Goal: Information Seeking & Learning: Learn about a topic

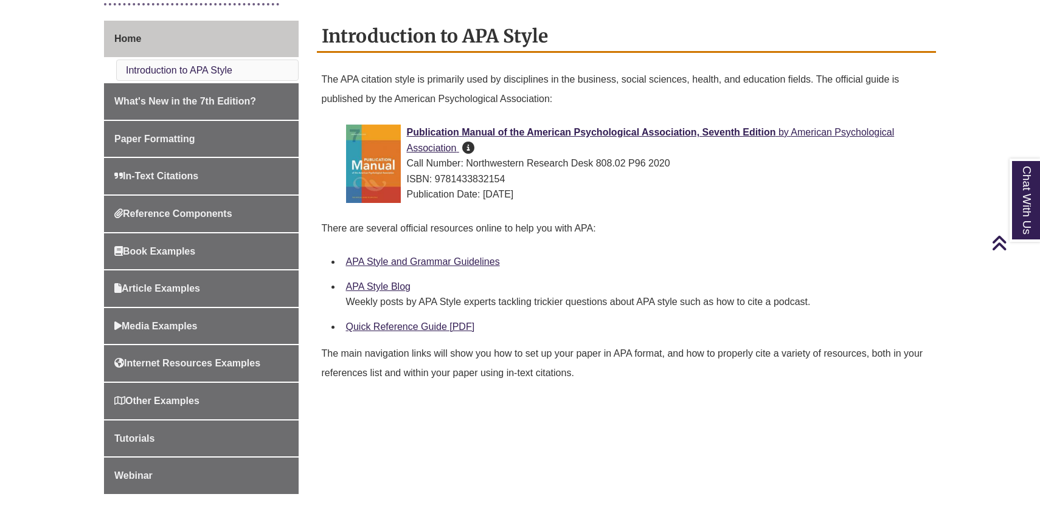
scroll to position [328, 0]
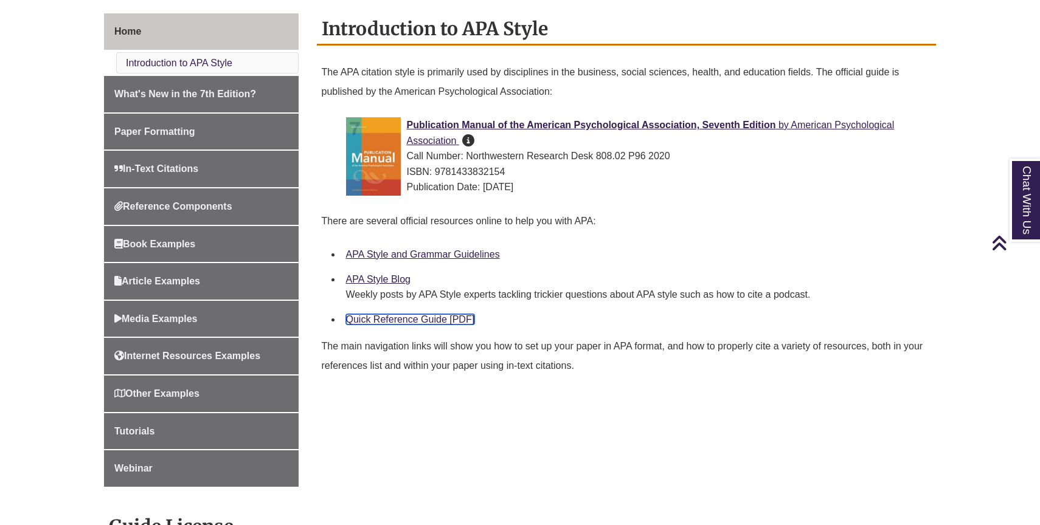
click at [440, 320] on link "Quick Reference Guide [PDF]" at bounding box center [410, 319] width 129 height 10
click at [396, 255] on link "APA Style and Grammar Guidelines" at bounding box center [423, 254] width 154 height 10
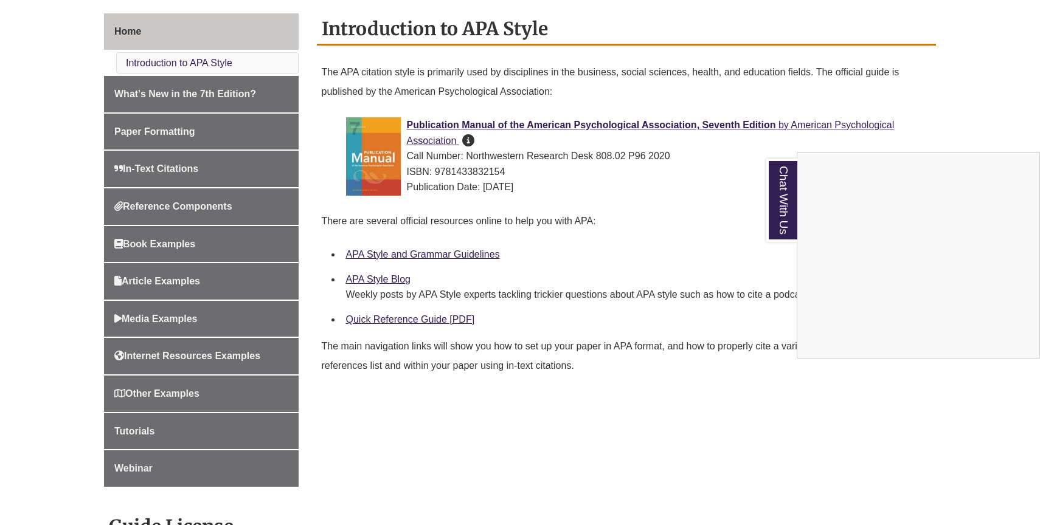
click at [380, 280] on div "Chat With Us" at bounding box center [520, 262] width 1040 height 525
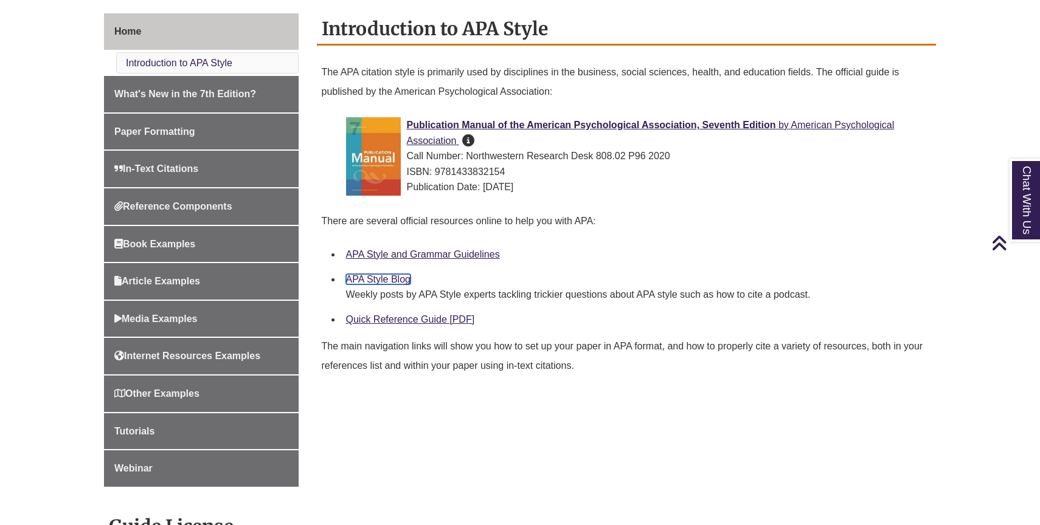
click at [380, 280] on link "APA Style Blog" at bounding box center [378, 279] width 64 height 10
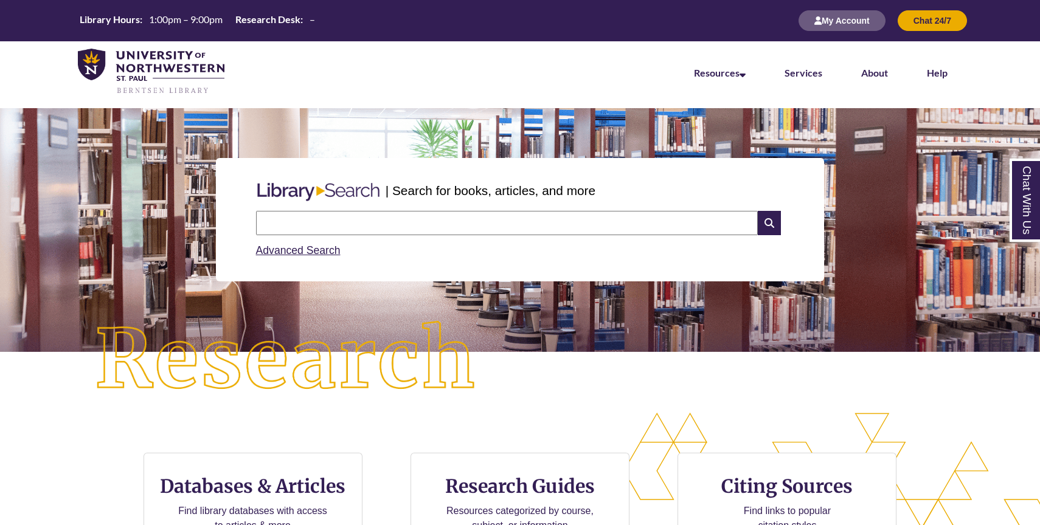
click at [530, 227] on input "text" at bounding box center [507, 223] width 502 height 24
type input "**********"
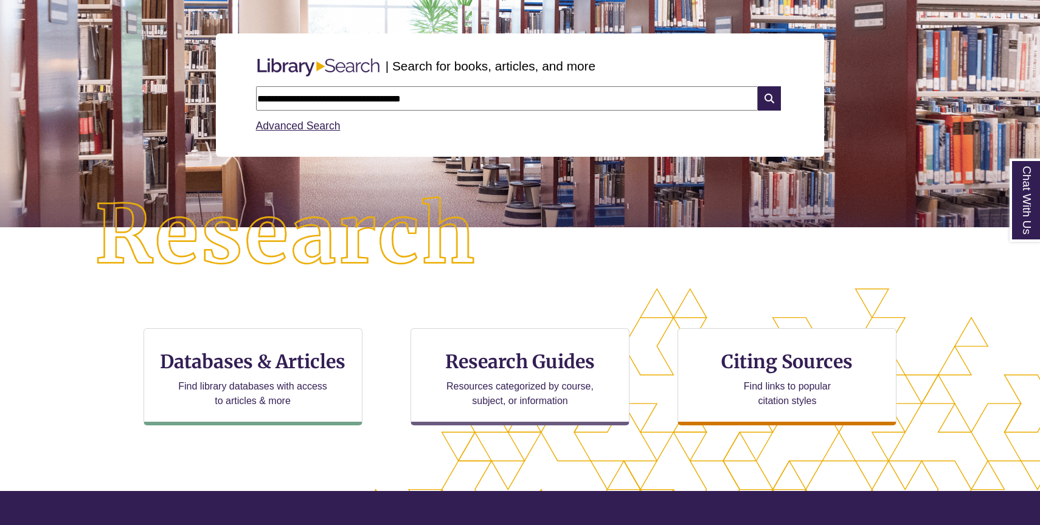
scroll to position [126, 0]
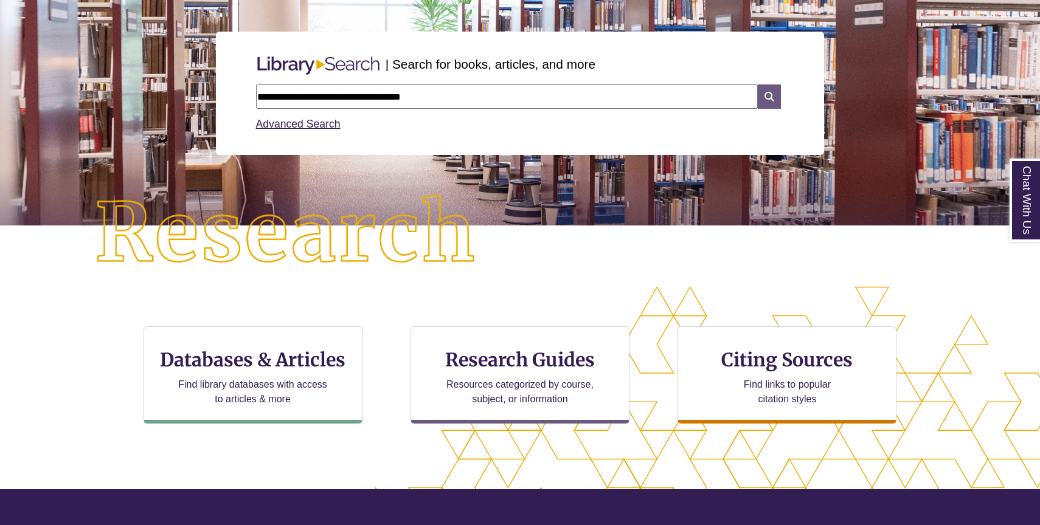
click at [766, 99] on icon at bounding box center [769, 97] width 23 height 24
